Goal: Register for event/course

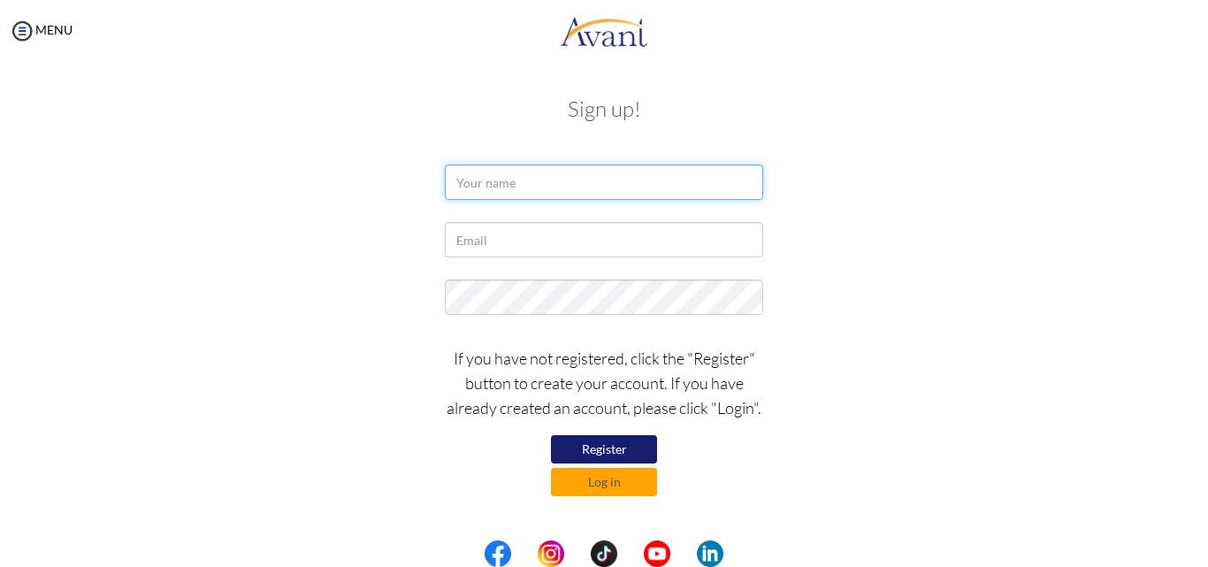
click at [537, 191] on input "text" at bounding box center [604, 181] width 318 height 35
type input "Alice"
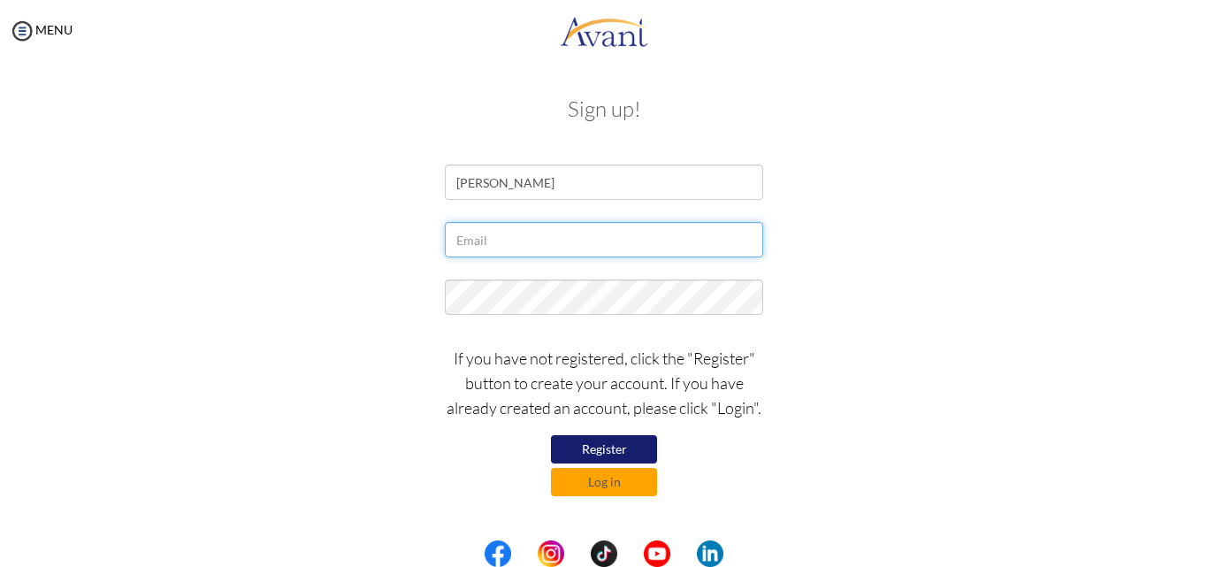
click at [487, 250] on input "text" at bounding box center [604, 239] width 318 height 35
type input "[EMAIL_ADDRESS][DOMAIN_NAME]"
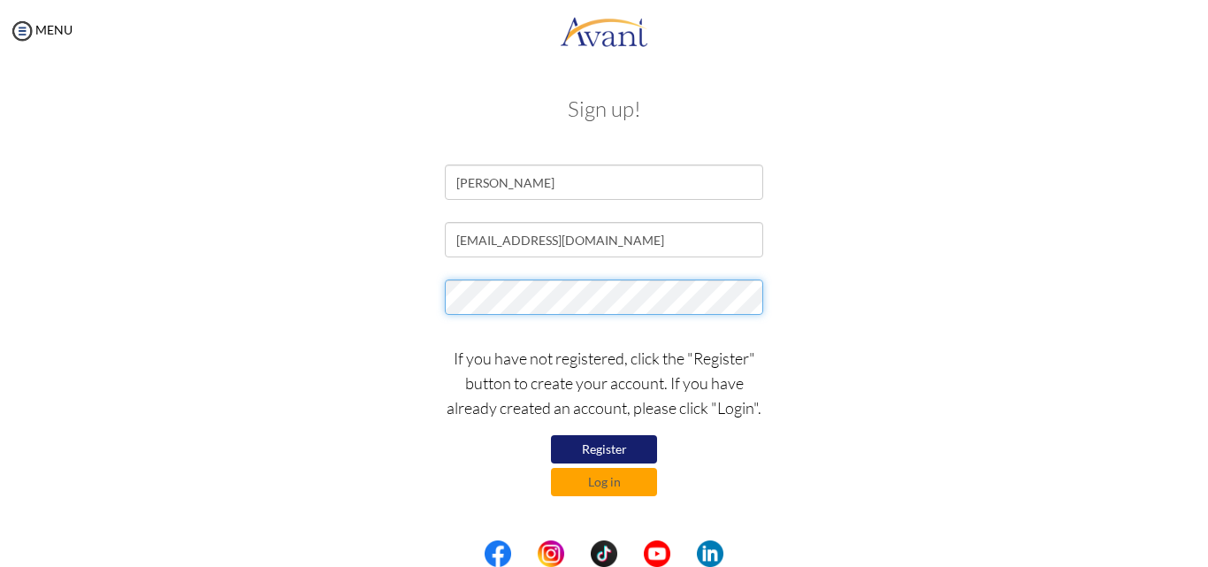
click at [405, 286] on div at bounding box center [604, 301] width 1035 height 44
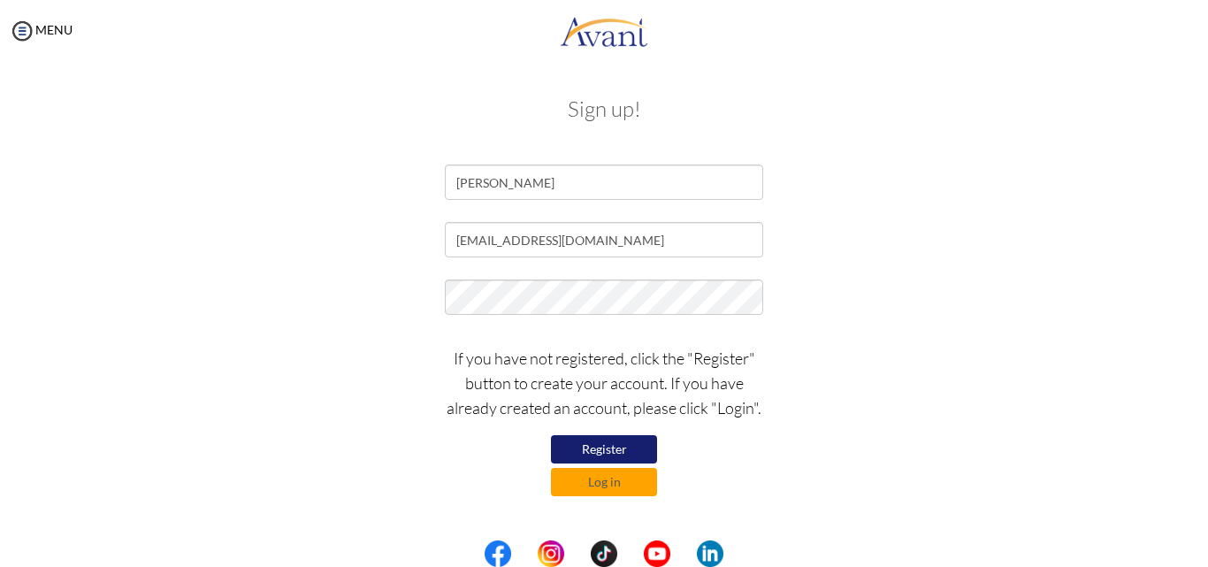
click at [628, 449] on button "Register" at bounding box center [604, 449] width 106 height 28
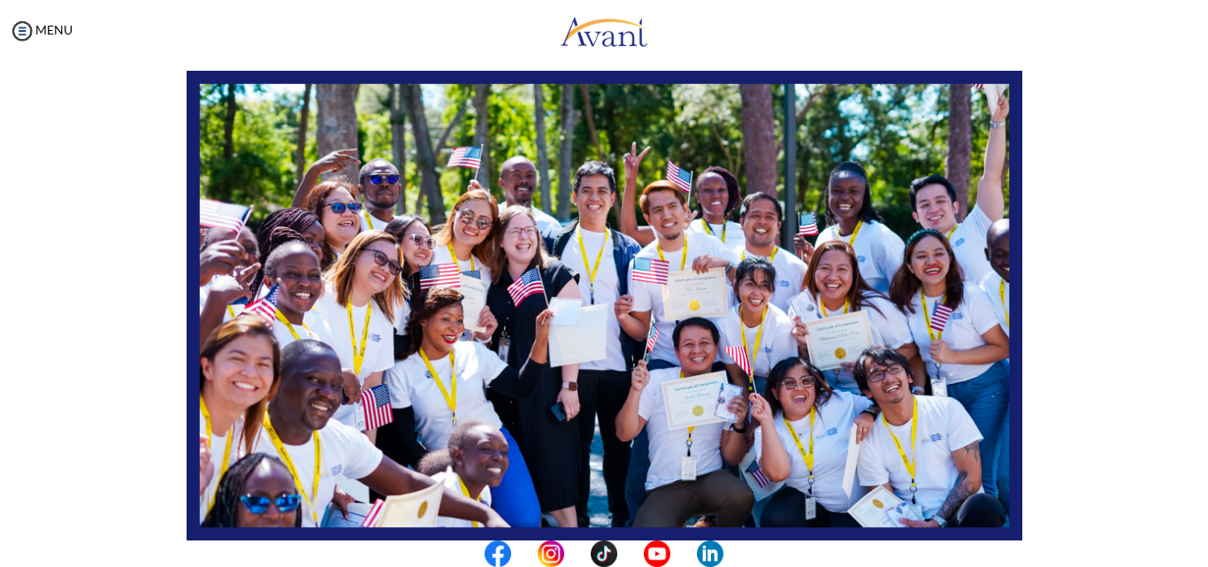
scroll to position [416, 0]
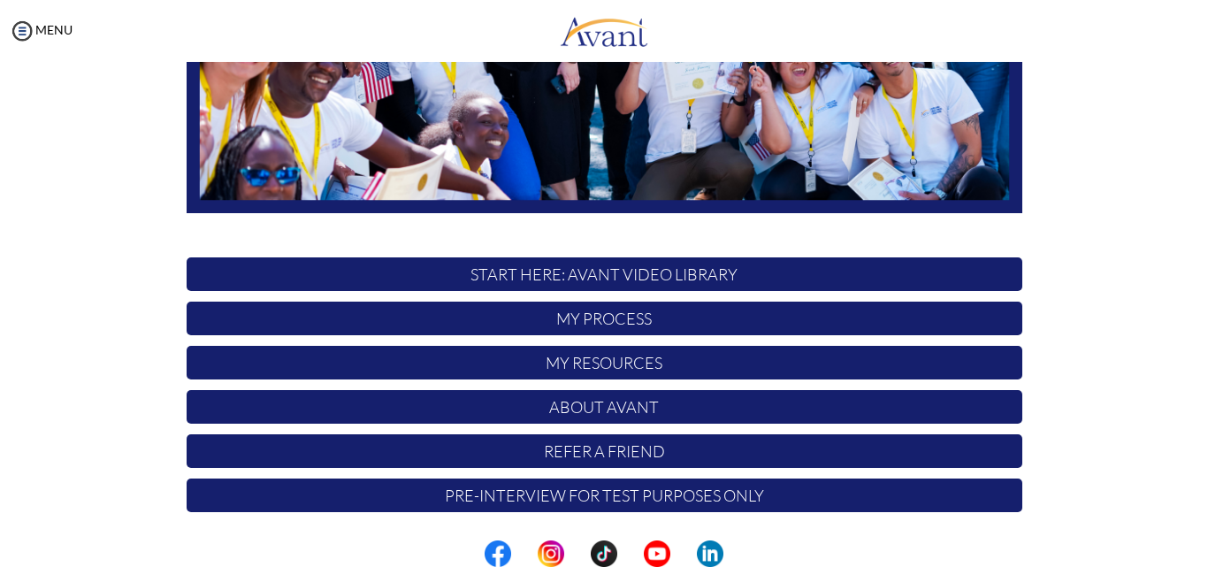
click at [657, 281] on p "START HERE: Avant Video Library" at bounding box center [605, 274] width 836 height 34
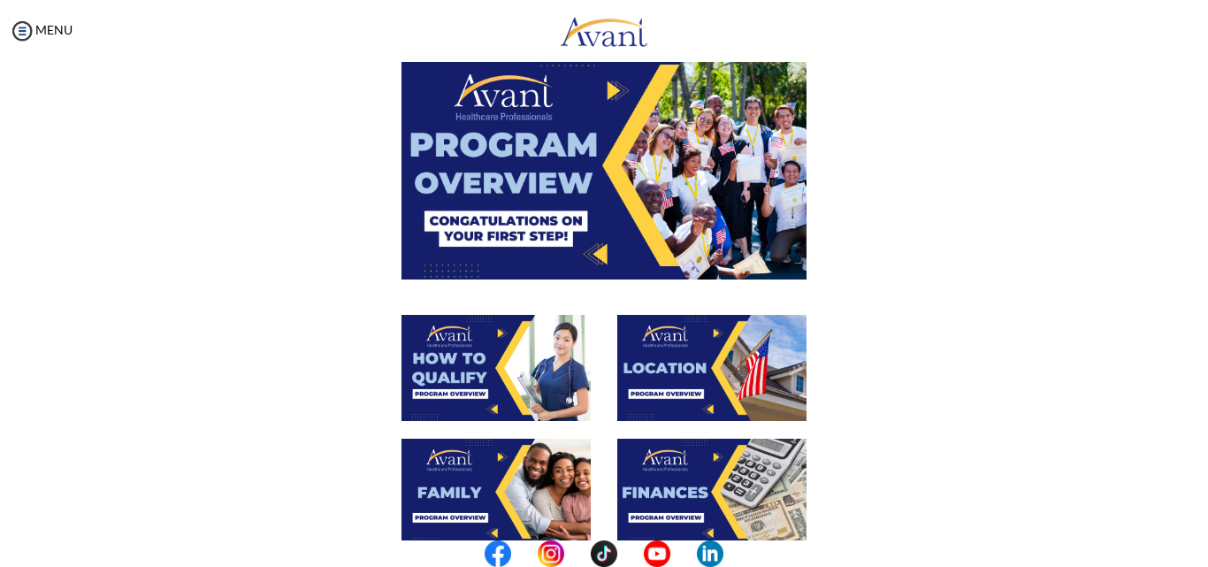
scroll to position [0, 0]
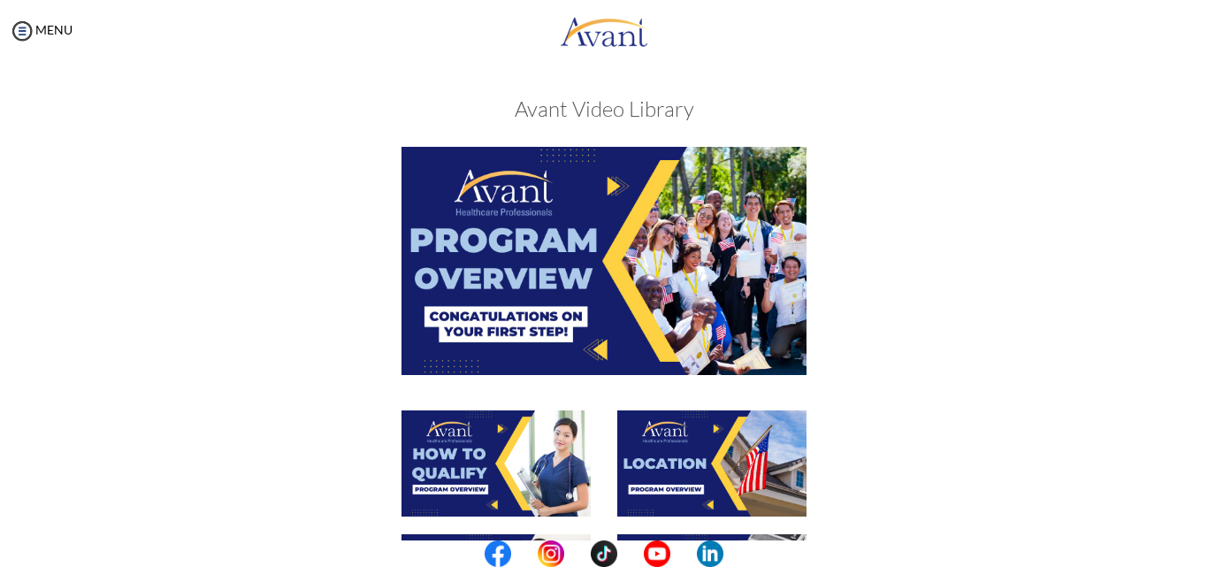
click at [473, 314] on img at bounding box center [603, 260] width 405 height 227
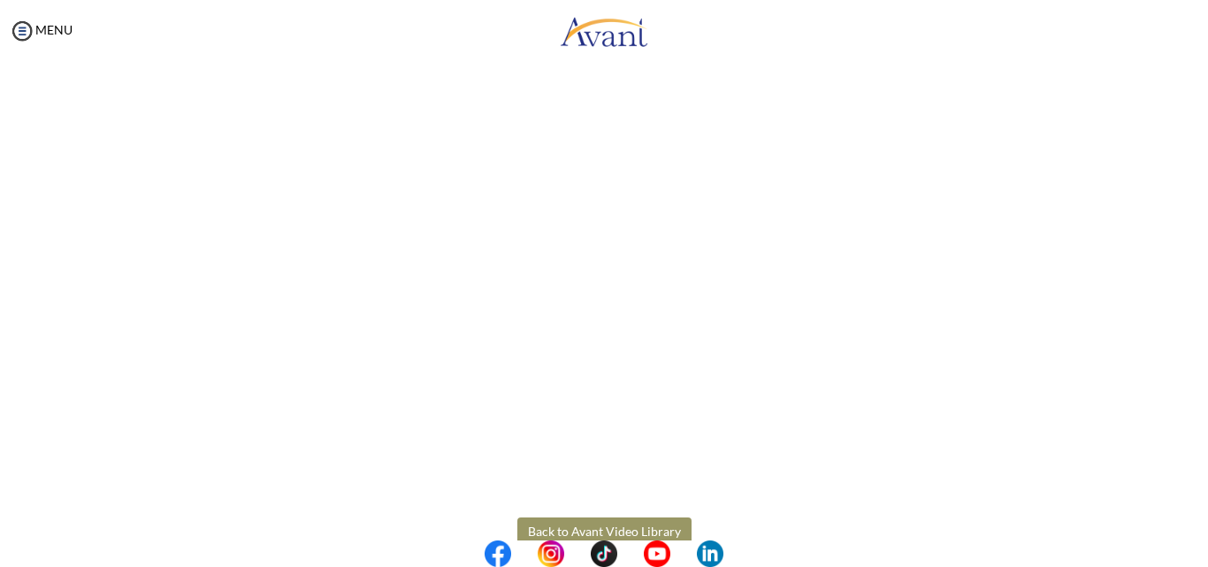
scroll to position [303, 0]
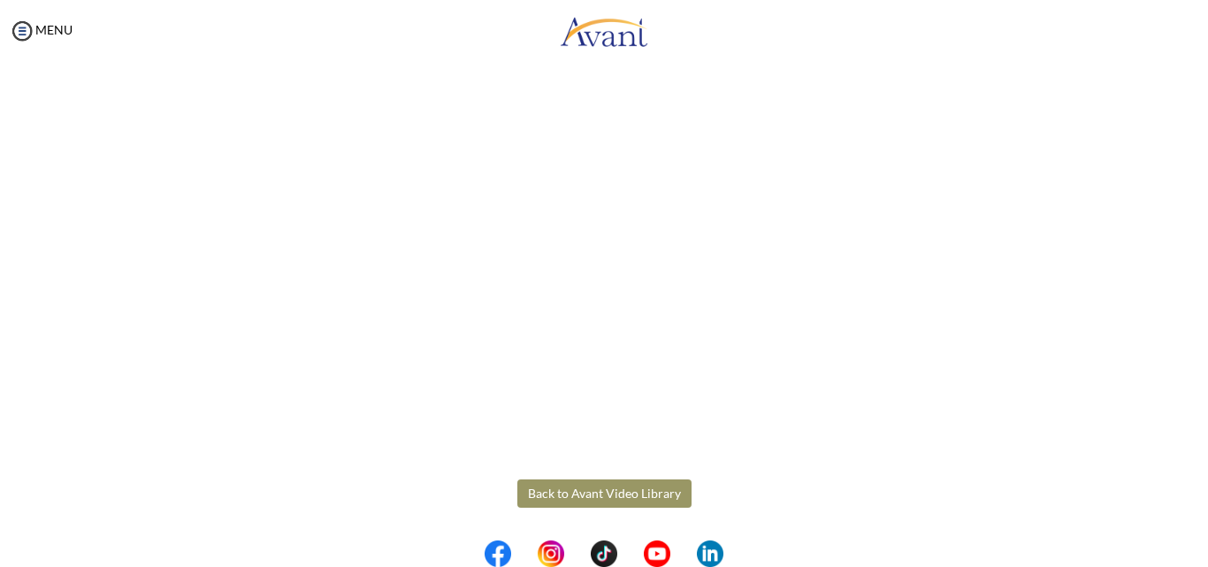
click at [621, 478] on div "Program Overview Back to Avant Video Library" at bounding box center [604, 193] width 1035 height 835
click at [587, 496] on button "Back to Avant Video Library" at bounding box center [604, 493] width 174 height 28
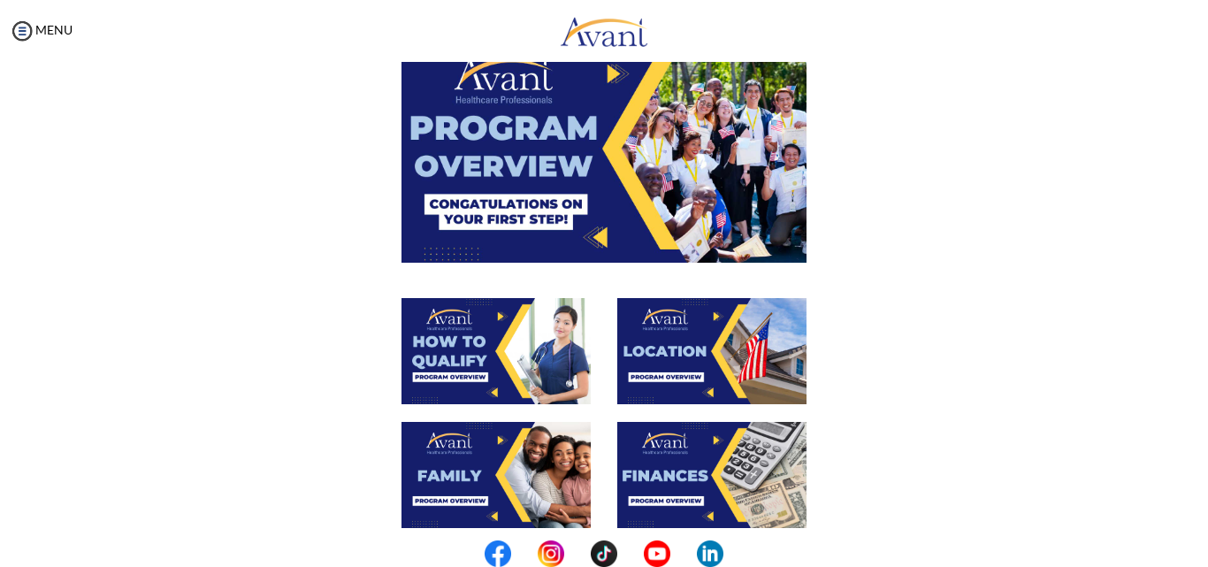
scroll to position [88, 0]
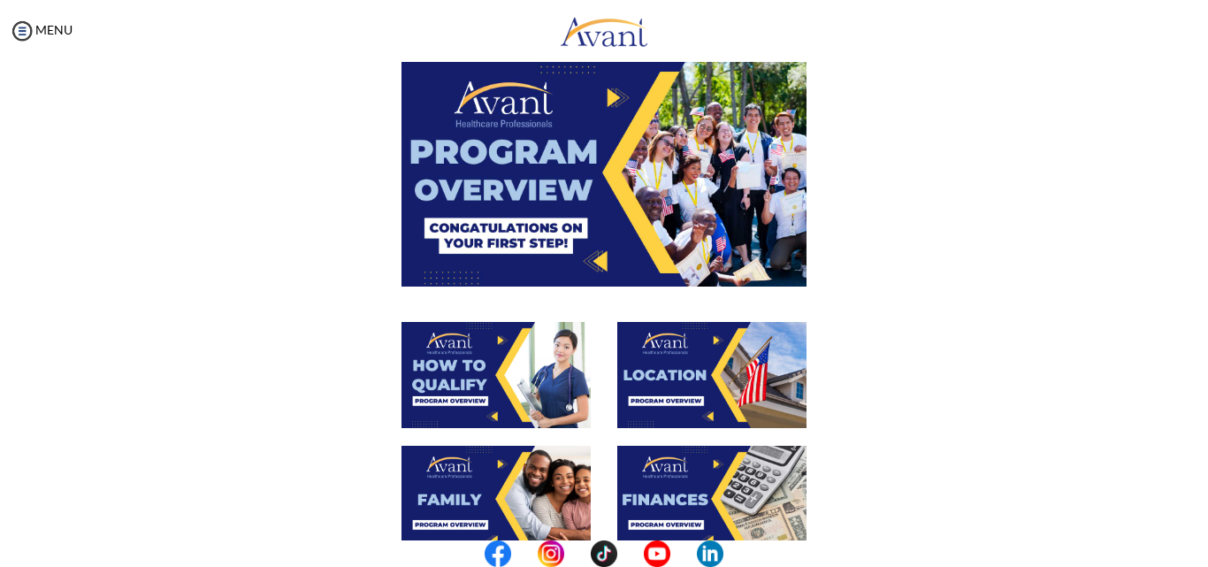
click at [443, 391] on img at bounding box center [495, 375] width 189 height 106
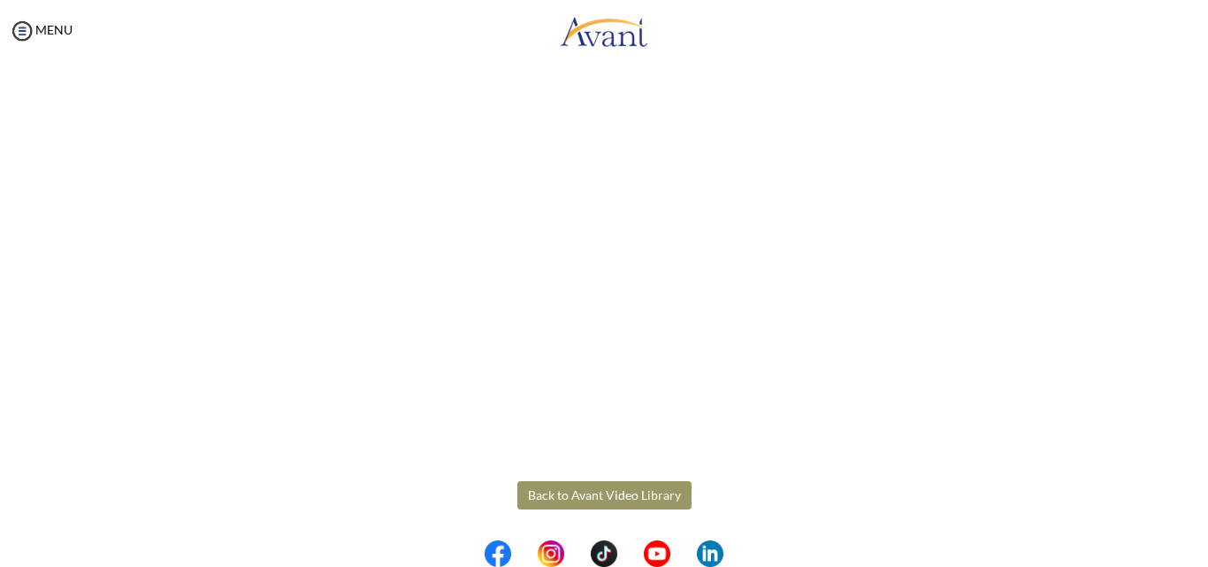
scroll to position [303, 0]
click at [554, 493] on body "Maintenance break. Please come back in 2 hours. MENU My Status What is the next…" at bounding box center [604, 283] width 1208 height 567
click at [554, 493] on button "Back to Avant Video Library" at bounding box center [604, 493] width 174 height 28
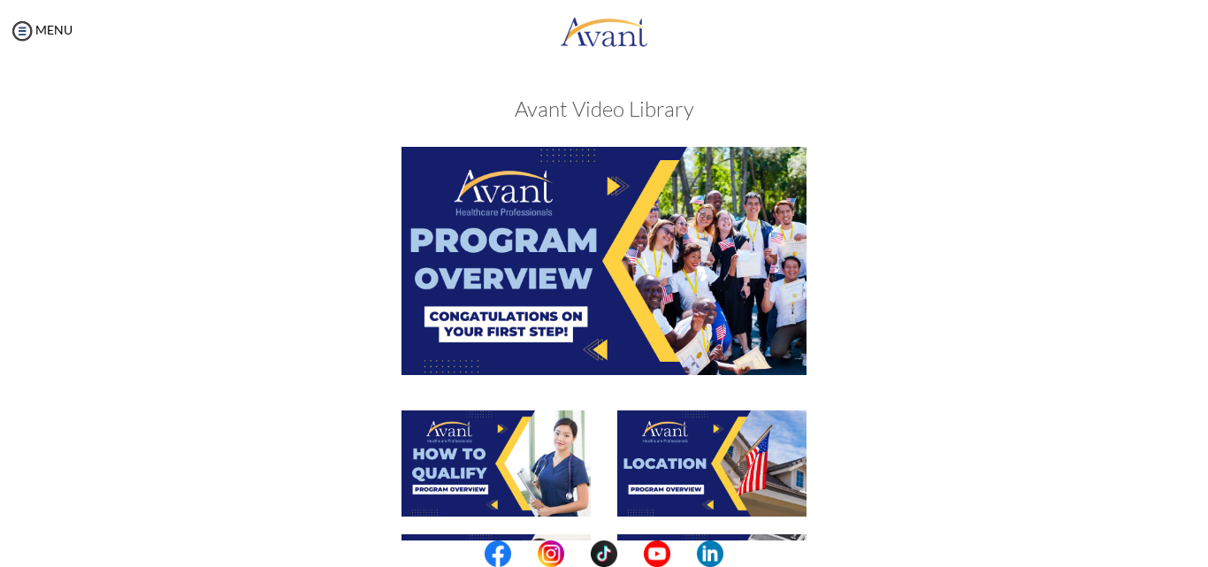
click at [489, 294] on img at bounding box center [603, 260] width 405 height 227
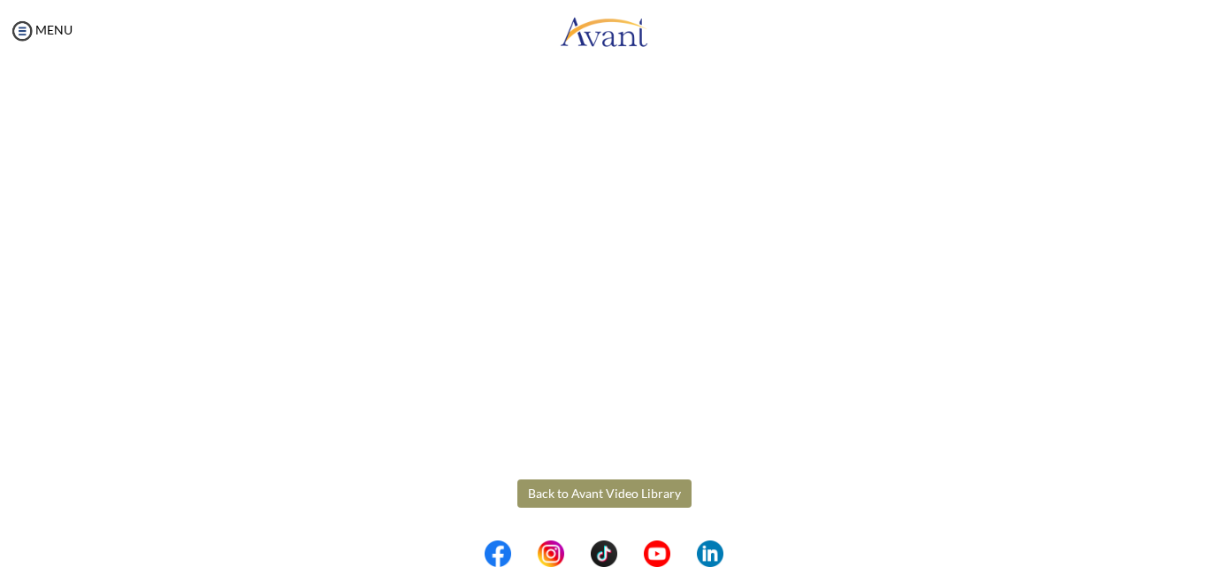
click at [582, 489] on body "Maintenance break. Please come back in 2 hours. MENU My Status What is the next…" at bounding box center [604, 283] width 1208 height 567
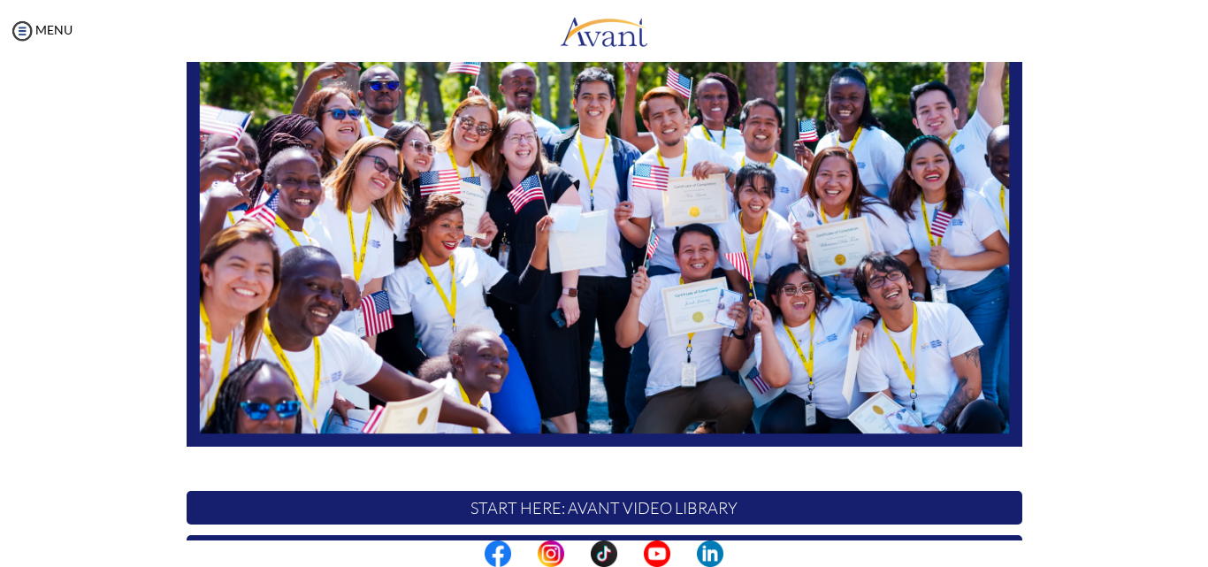
scroll to position [416, 0]
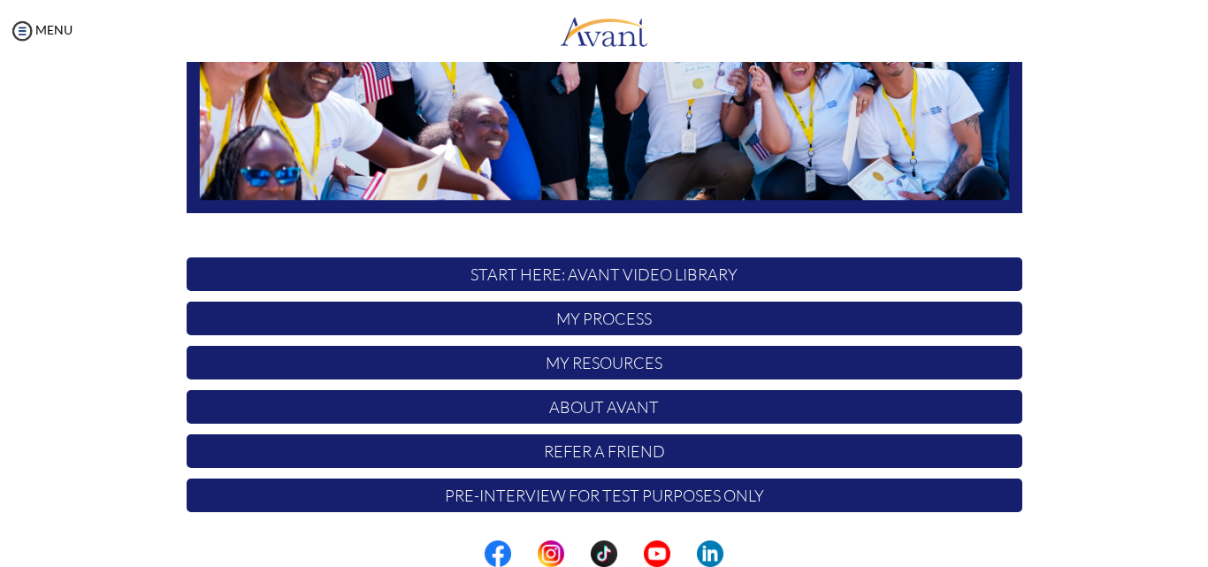
click at [646, 275] on p "START HERE: Avant Video Library" at bounding box center [605, 274] width 836 height 34
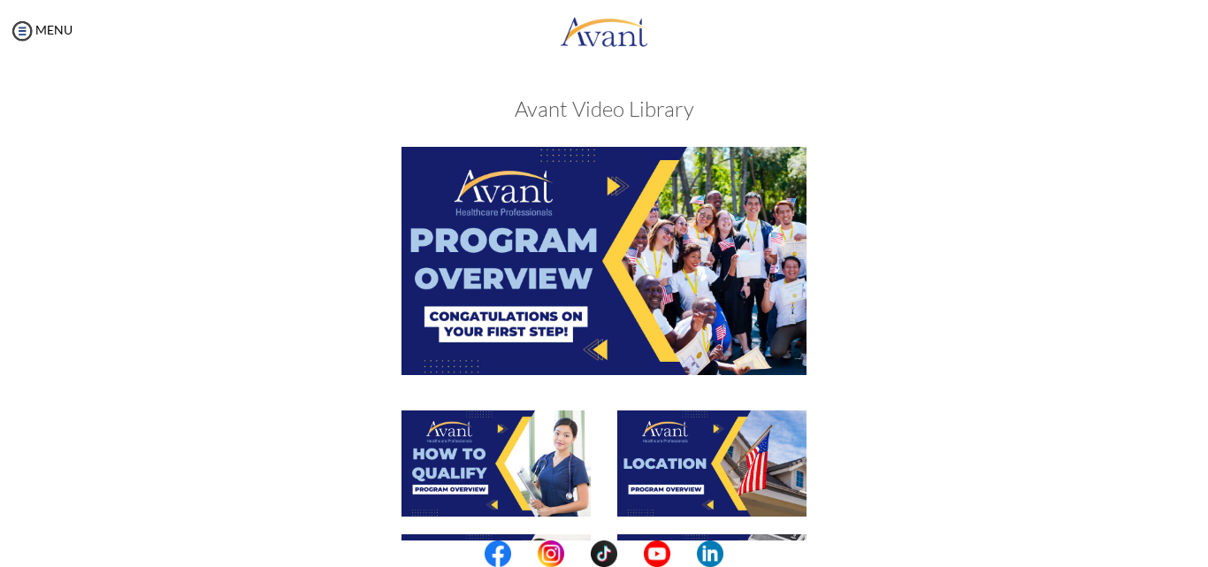
click at [453, 479] on img at bounding box center [495, 463] width 189 height 106
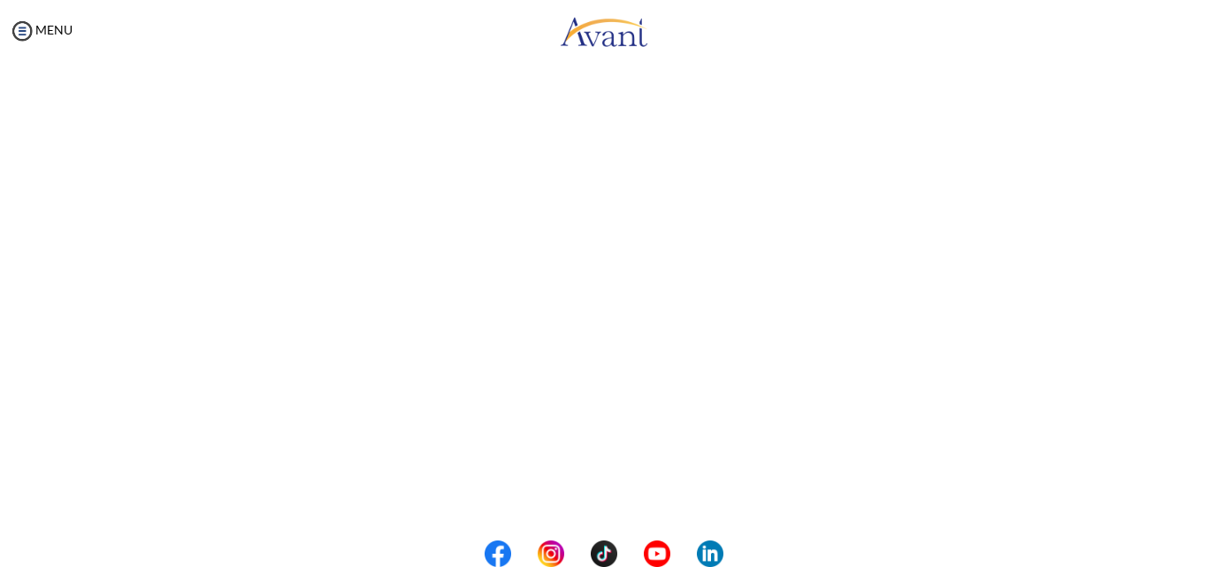
scroll to position [265, 0]
click at [600, 531] on body "Maintenance break. Please come back in 2 hours. MENU My Status What is the next…" at bounding box center [604, 283] width 1208 height 567
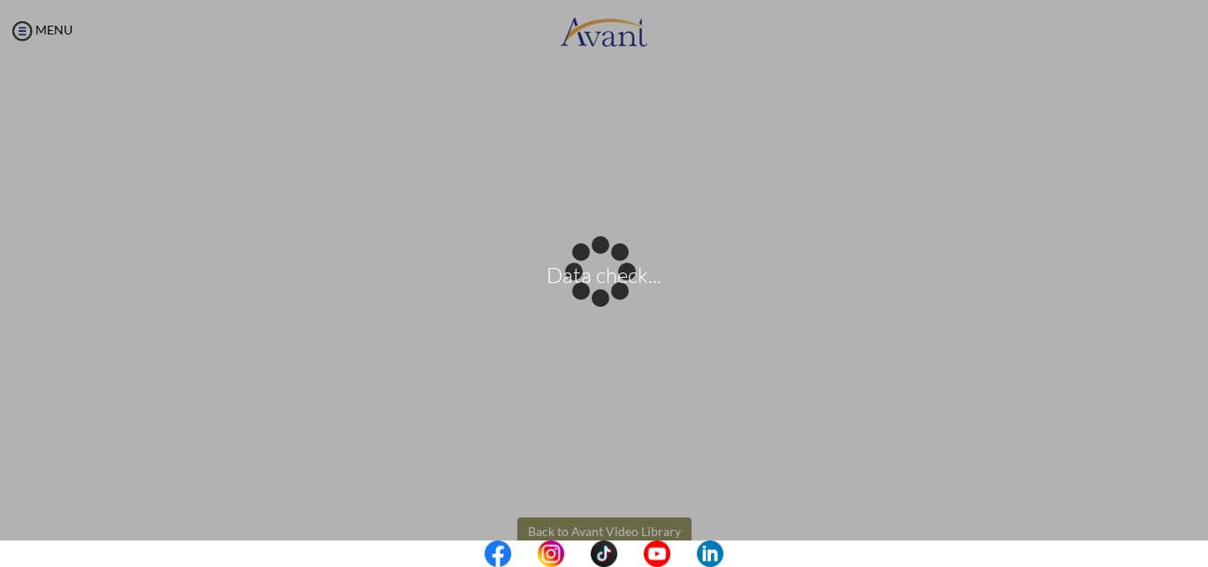
click at [595, 534] on body "Data check... Maintenance break. Please come back in 2 hours. MENU My Status Wh…" at bounding box center [604, 283] width 1208 height 567
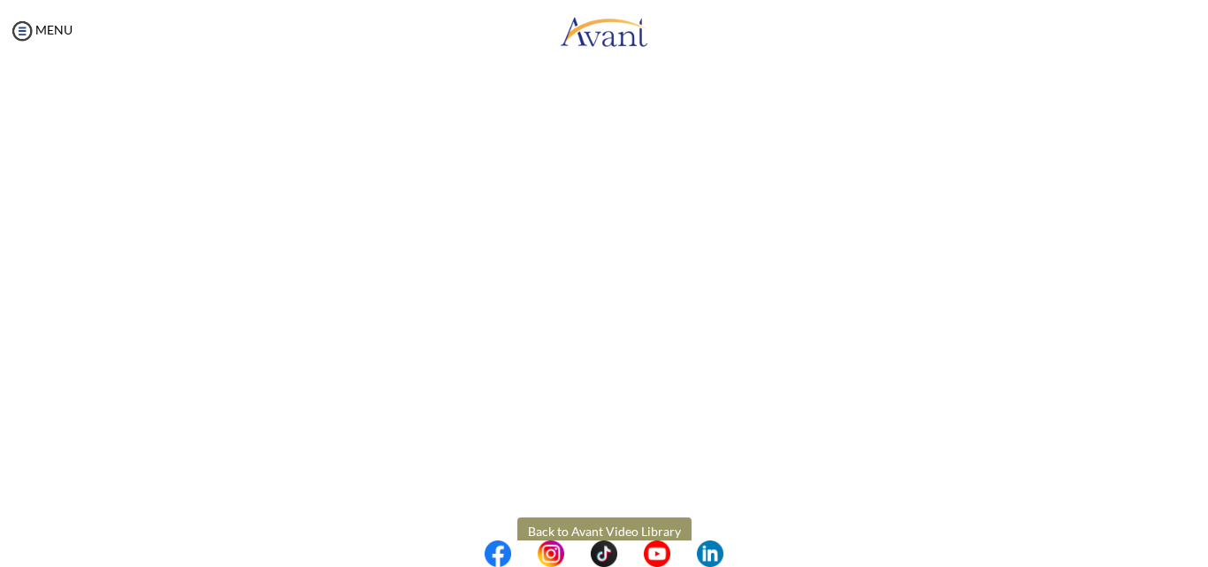
click at [597, 525] on body "Maintenance break. Please come back in 2 hours. MENU My Status What is the next…" at bounding box center [604, 283] width 1208 height 567
click at [598, 524] on button "Back to Avant Video Library" at bounding box center [604, 531] width 174 height 28
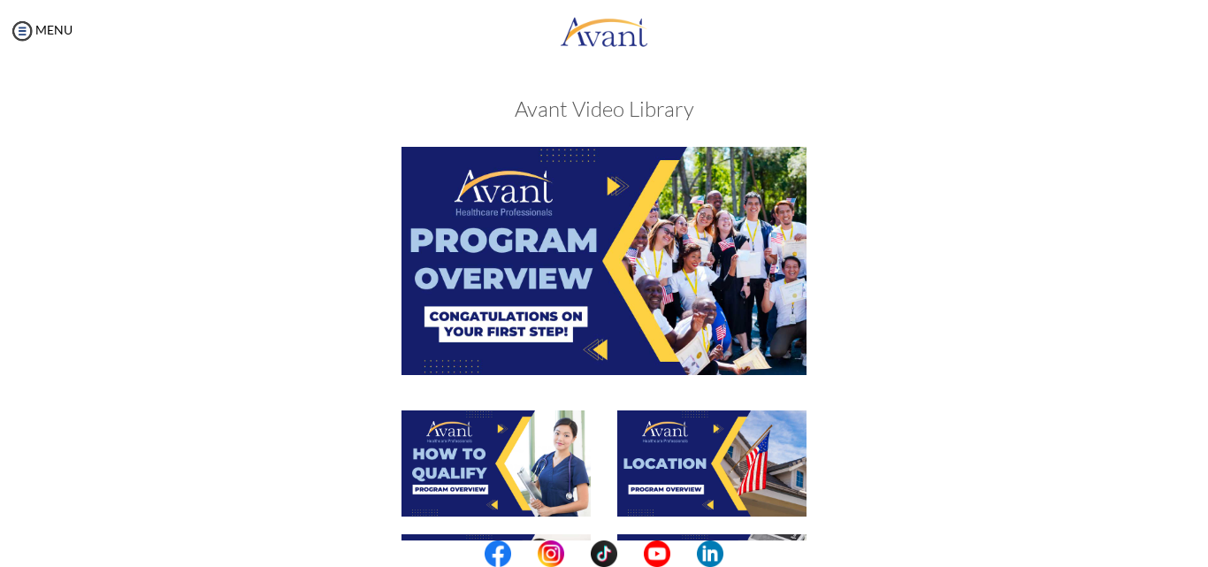
click at [664, 479] on img at bounding box center [711, 463] width 189 height 106
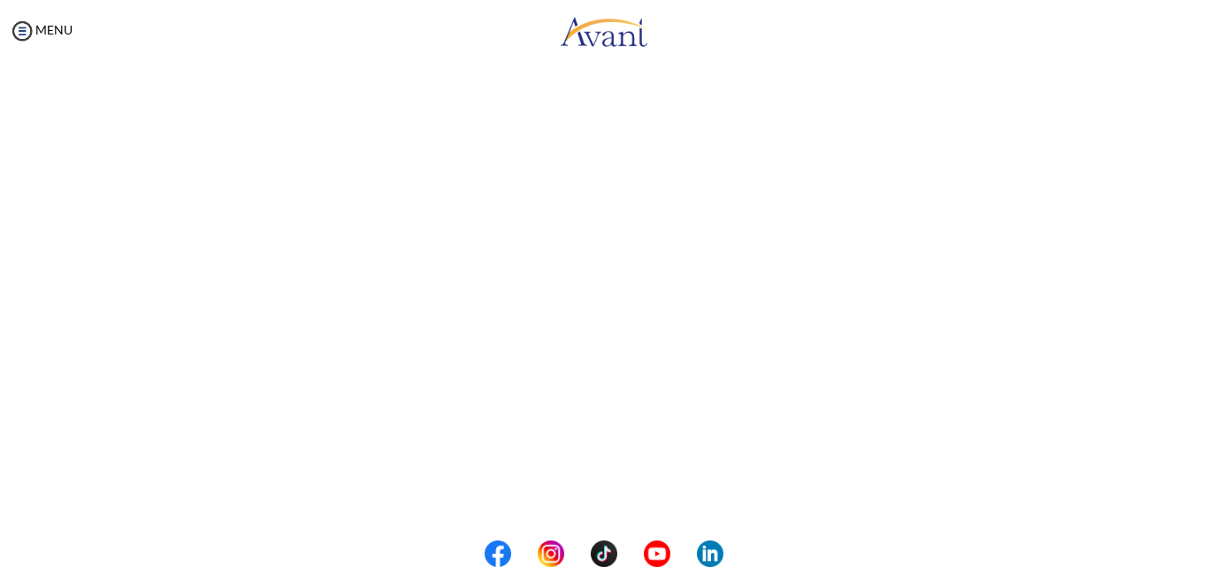
scroll to position [265, 0]
